Goal: Information Seeking & Learning: Learn about a topic

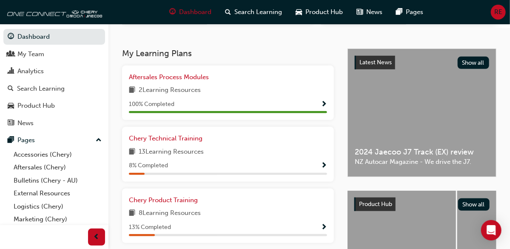
scroll to position [170, 0]
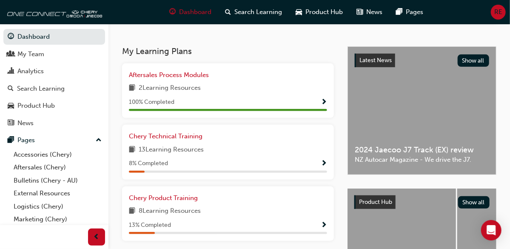
click at [273, 162] on div "Chery Technical Training 13 Learning Resources 8 % Completed" at bounding box center [228, 151] width 198 height 41
click at [0, 0] on div at bounding box center [0, 0] width 0 height 0
click at [322, 166] on span "Show Progress" at bounding box center [324, 164] width 6 height 8
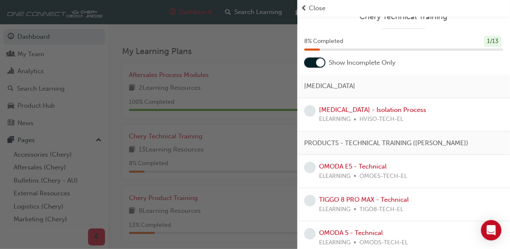
scroll to position [0, 0]
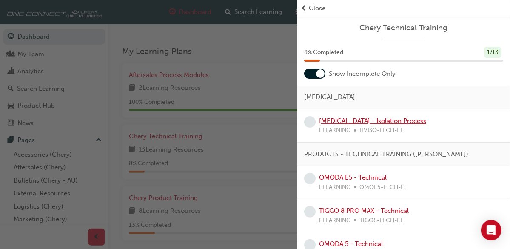
click at [353, 118] on link "[MEDICAL_DATA] - Isolation Process" at bounding box center [372, 121] width 107 height 8
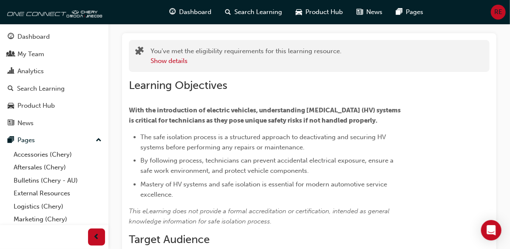
scroll to position [35, 0]
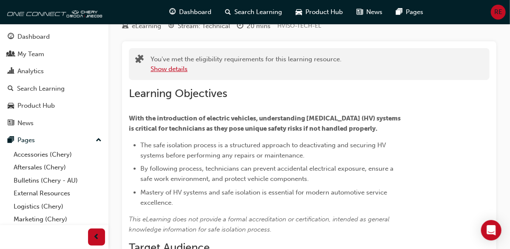
click at [166, 74] on button "Show details" at bounding box center [169, 69] width 37 height 10
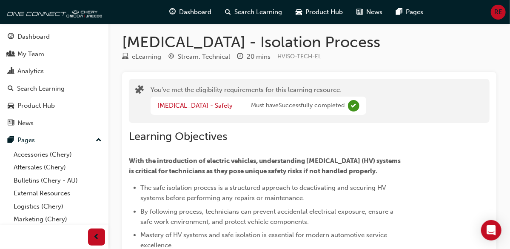
scroll to position [0, 0]
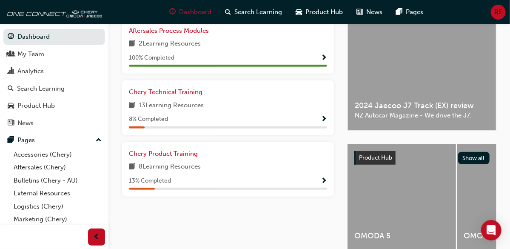
scroll to position [212, 0]
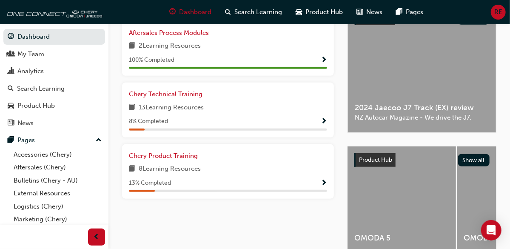
click at [323, 125] on span "Show Progress" at bounding box center [324, 122] width 6 height 8
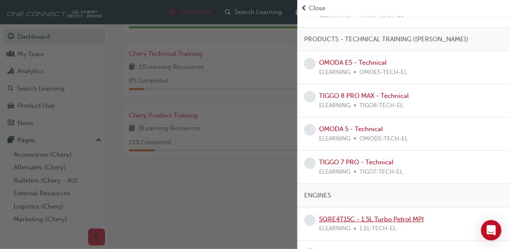
scroll to position [100, 0]
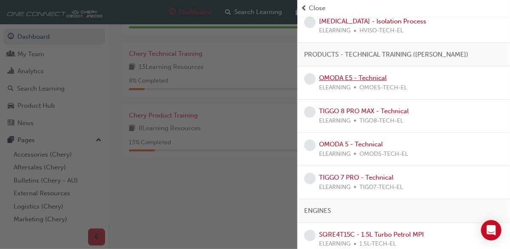
click at [335, 78] on link "OMODA E5 - Technical" at bounding box center [353, 78] width 68 height 8
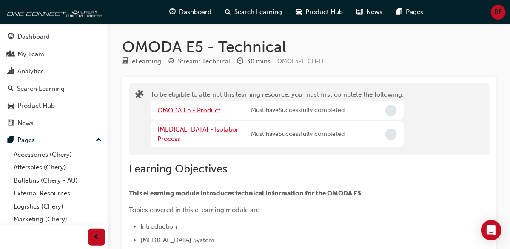
click at [202, 114] on link "OMODA E5 - Product" at bounding box center [188, 110] width 63 height 8
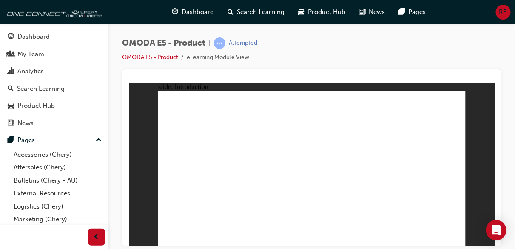
drag, startPoint x: 341, startPoint y: 15, endPoint x: 401, endPoint y: 28, distance: 61.0
click at [400, 35] on div "OMODA E5 - Product | Attempted OMODA E5 - Product eLearning Module View" at bounding box center [311, 126] width 407 height 204
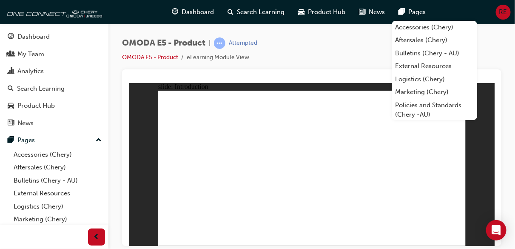
drag, startPoint x: 490, startPoint y: 43, endPoint x: 497, endPoint y: 17, distance: 27.0
click at [491, 39] on div "OMODA E5 - Product | Attempted OMODA E5 - Product eLearning Module View" at bounding box center [311, 53] width 379 height 32
click at [498, 33] on div "OMODA E5 - Product | Attempted OMODA E5 - Product eLearning Module View" at bounding box center [311, 126] width 407 height 204
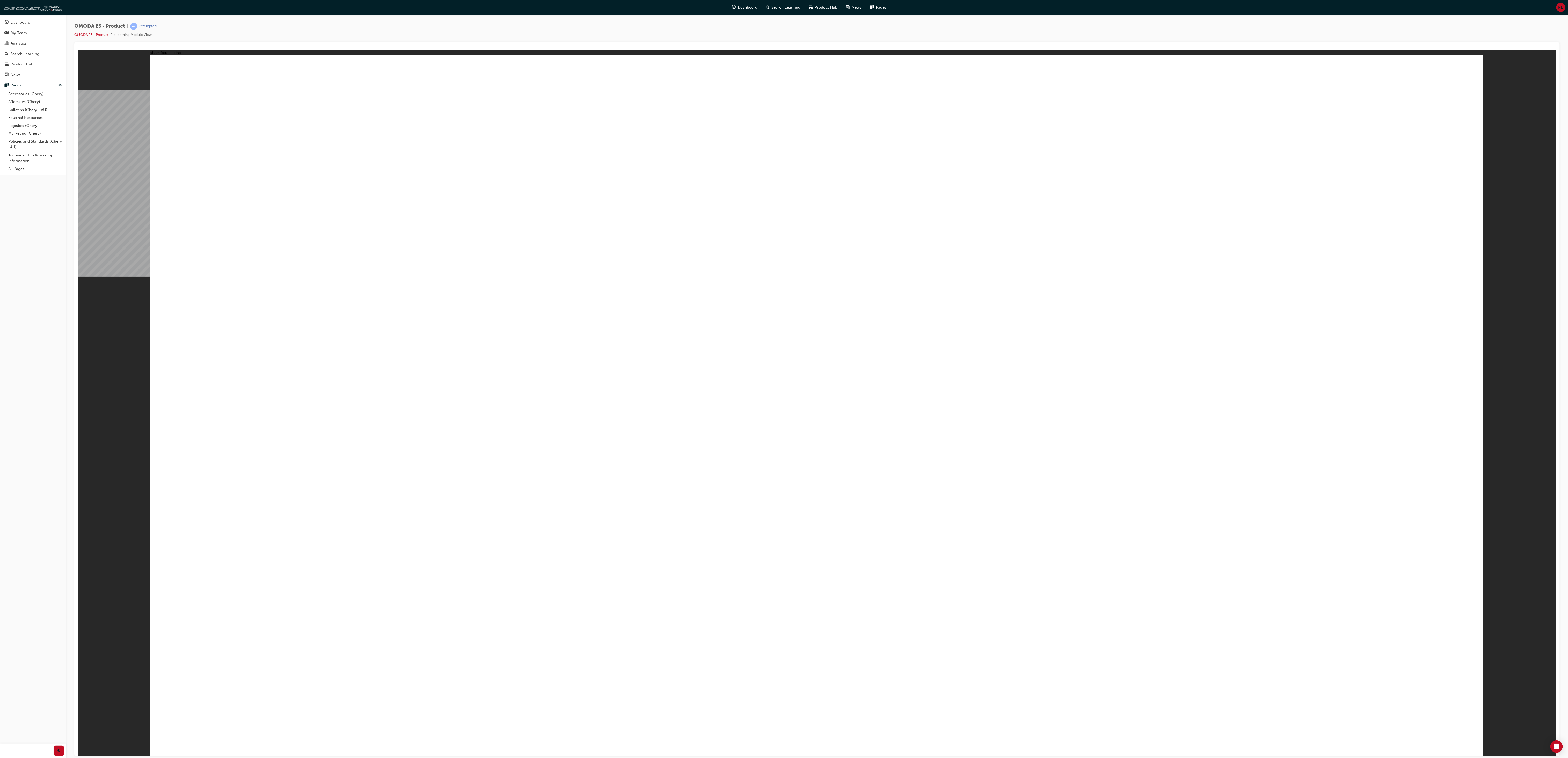
drag, startPoint x: 374, startPoint y: 51, endPoint x: 1054, endPoint y: 100, distance: 681.8
drag, startPoint x: 1603, startPoint y: 51, endPoint x: 906, endPoint y: 234, distance: 720.6
click at [60, 151] on div at bounding box center [33, 751] width 66 height 15
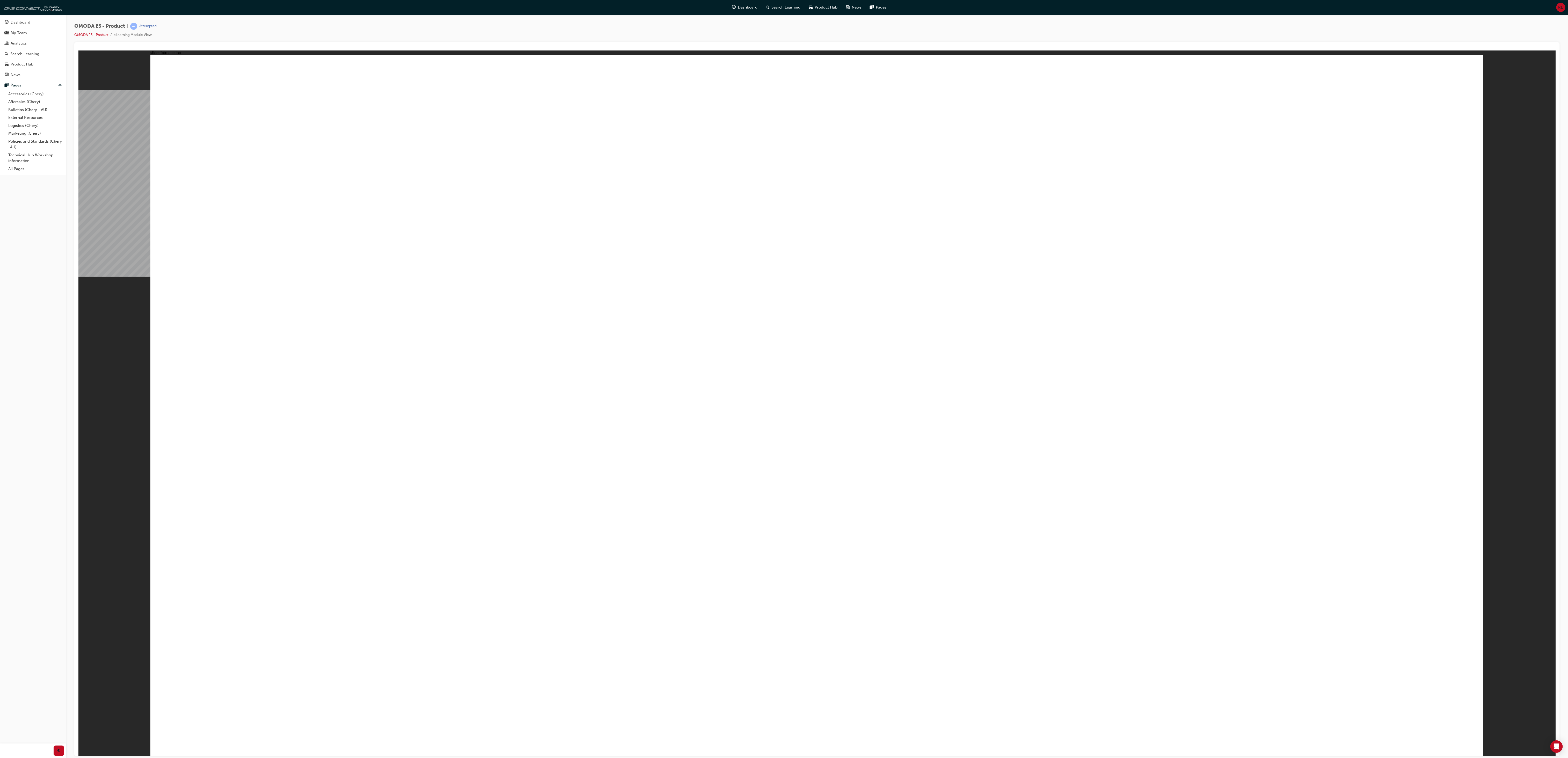
drag, startPoint x: 281, startPoint y: 575, endPoint x: 343, endPoint y: 555, distance: 65.1
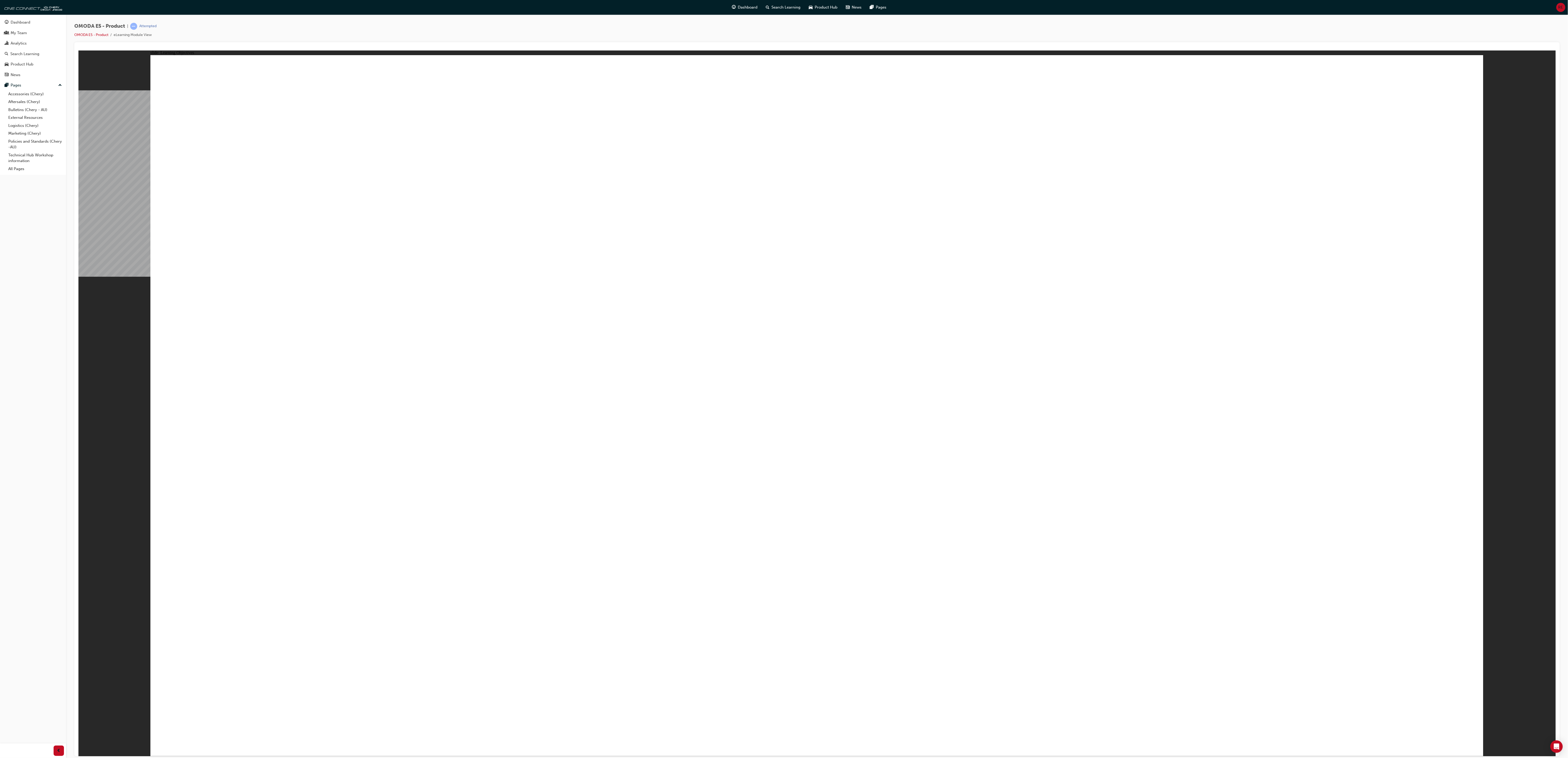
drag, startPoint x: 677, startPoint y: 594, endPoint x: 799, endPoint y: 570, distance: 124.3
drag, startPoint x: 804, startPoint y: 570, endPoint x: 862, endPoint y: 578, distance: 58.5
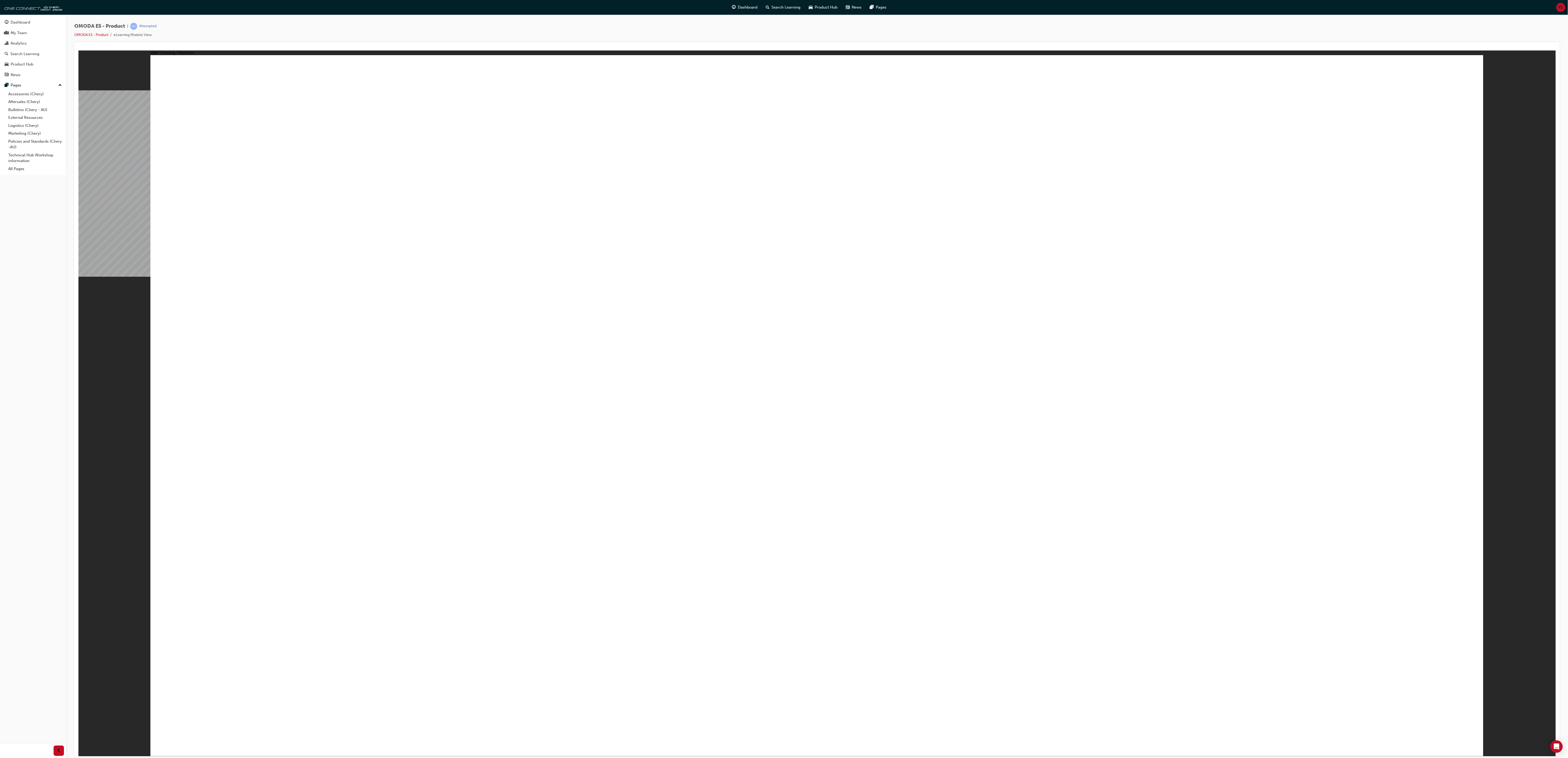
drag, startPoint x: 1015, startPoint y: 577, endPoint x: 1181, endPoint y: 577, distance: 166.0
drag, startPoint x: 1317, startPoint y: 567, endPoint x: 1393, endPoint y: 614, distance: 89.4
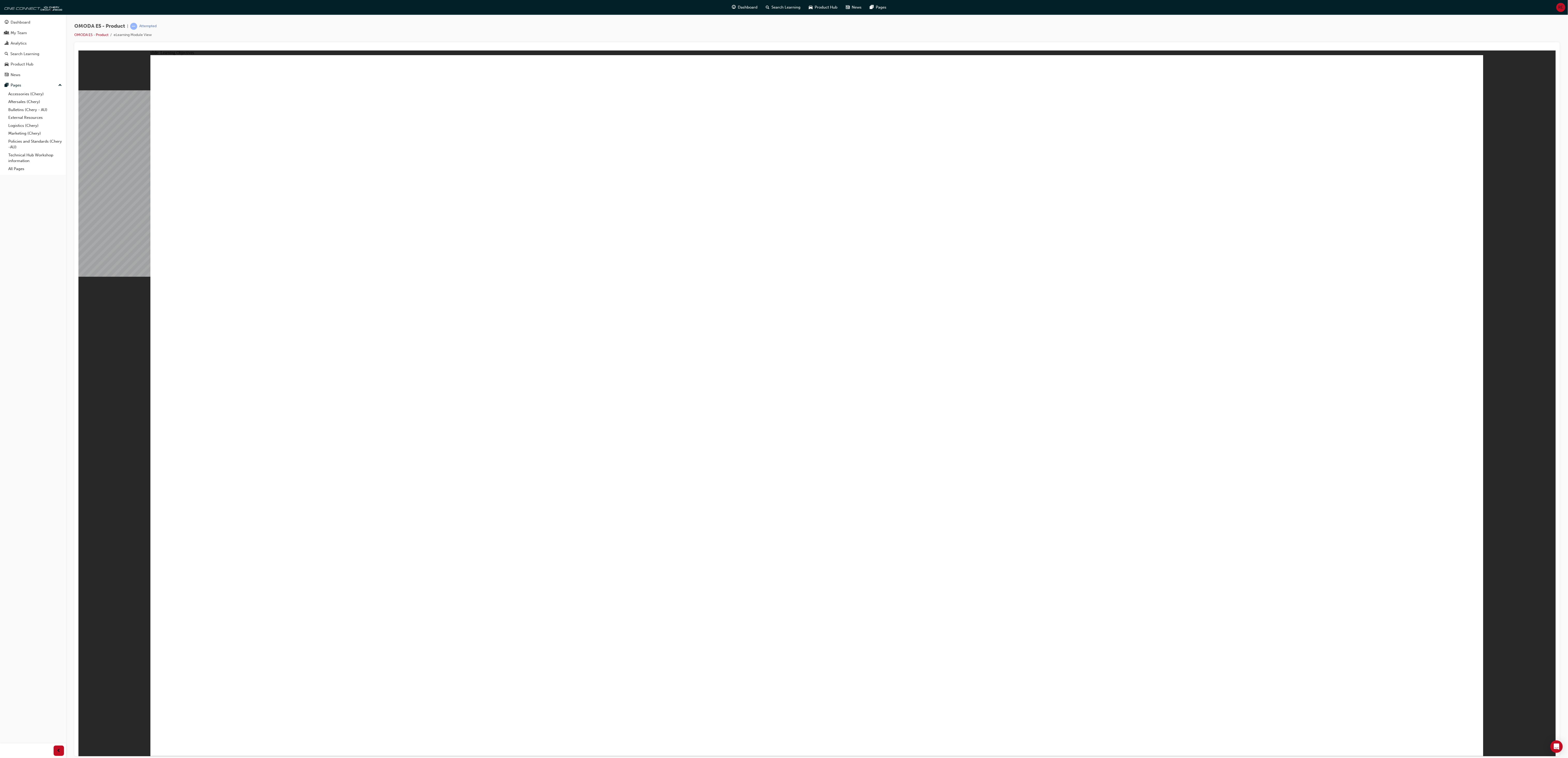
drag, startPoint x: 806, startPoint y: 187, endPoint x: 807, endPoint y: 198, distance: 11.0
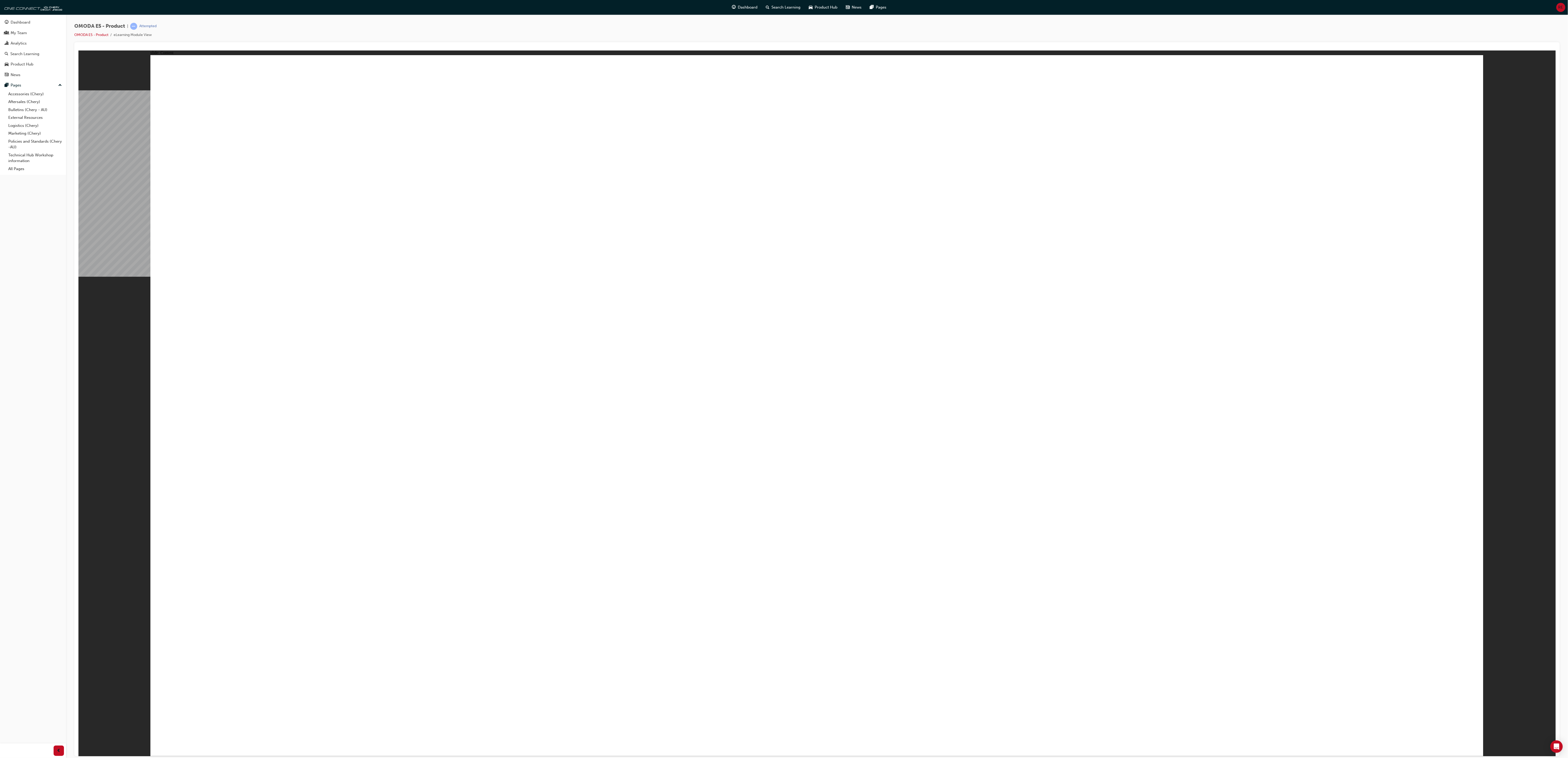
drag, startPoint x: 1367, startPoint y: 425, endPoint x: 1365, endPoint y: 433, distance: 8.2
